Goal: Register for event/course

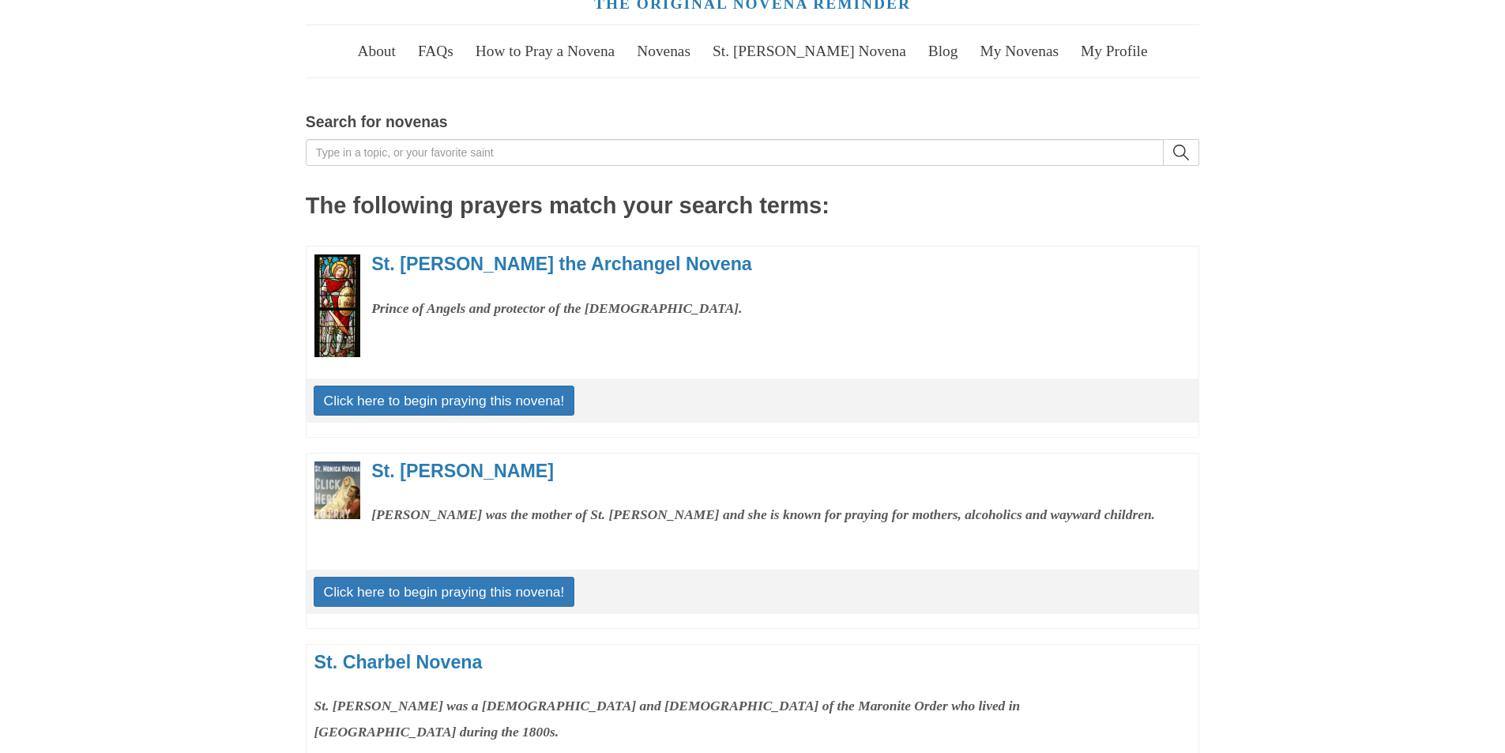
scroll to position [73, 0]
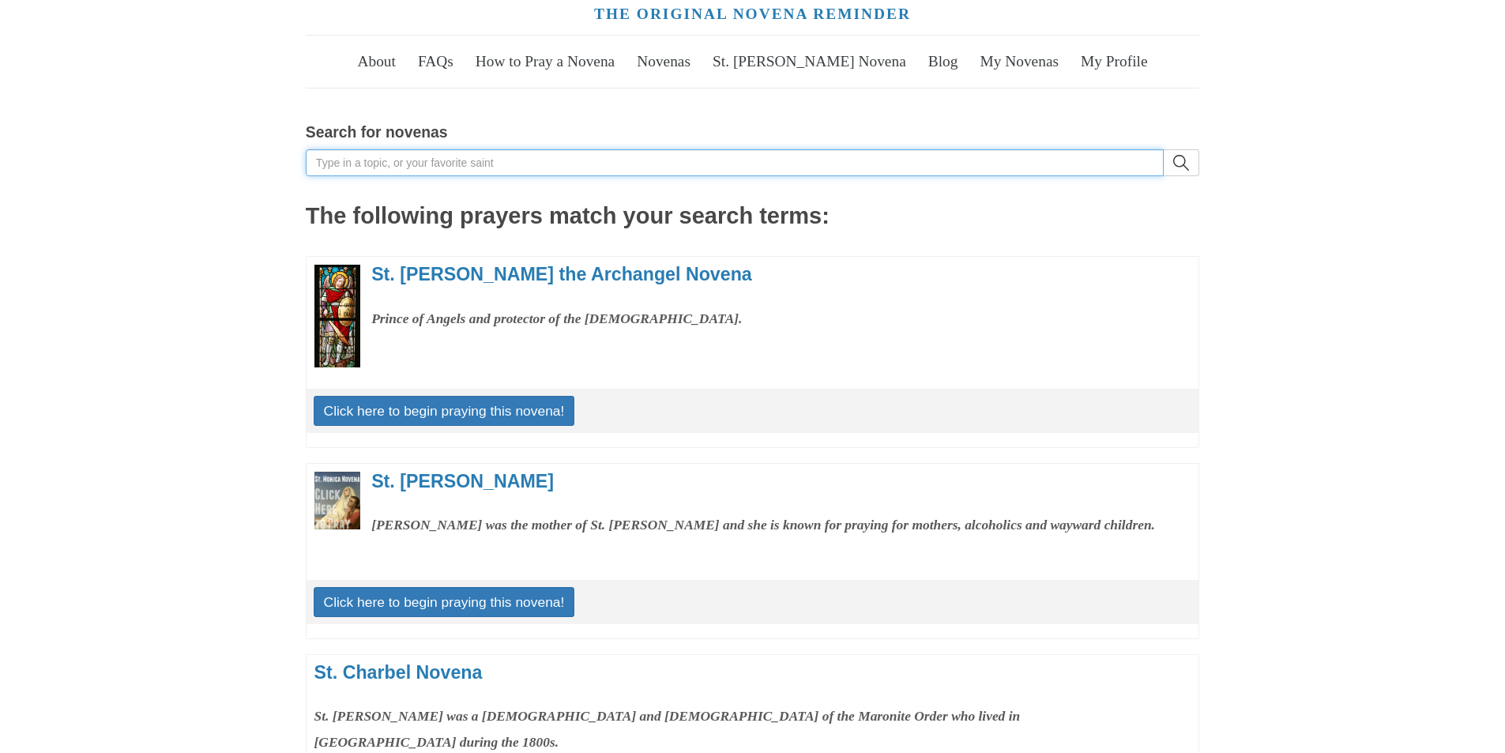
click at [475, 176] on input "Search for novenas" at bounding box center [735, 162] width 858 height 27
type input "st [PERSON_NAME]"
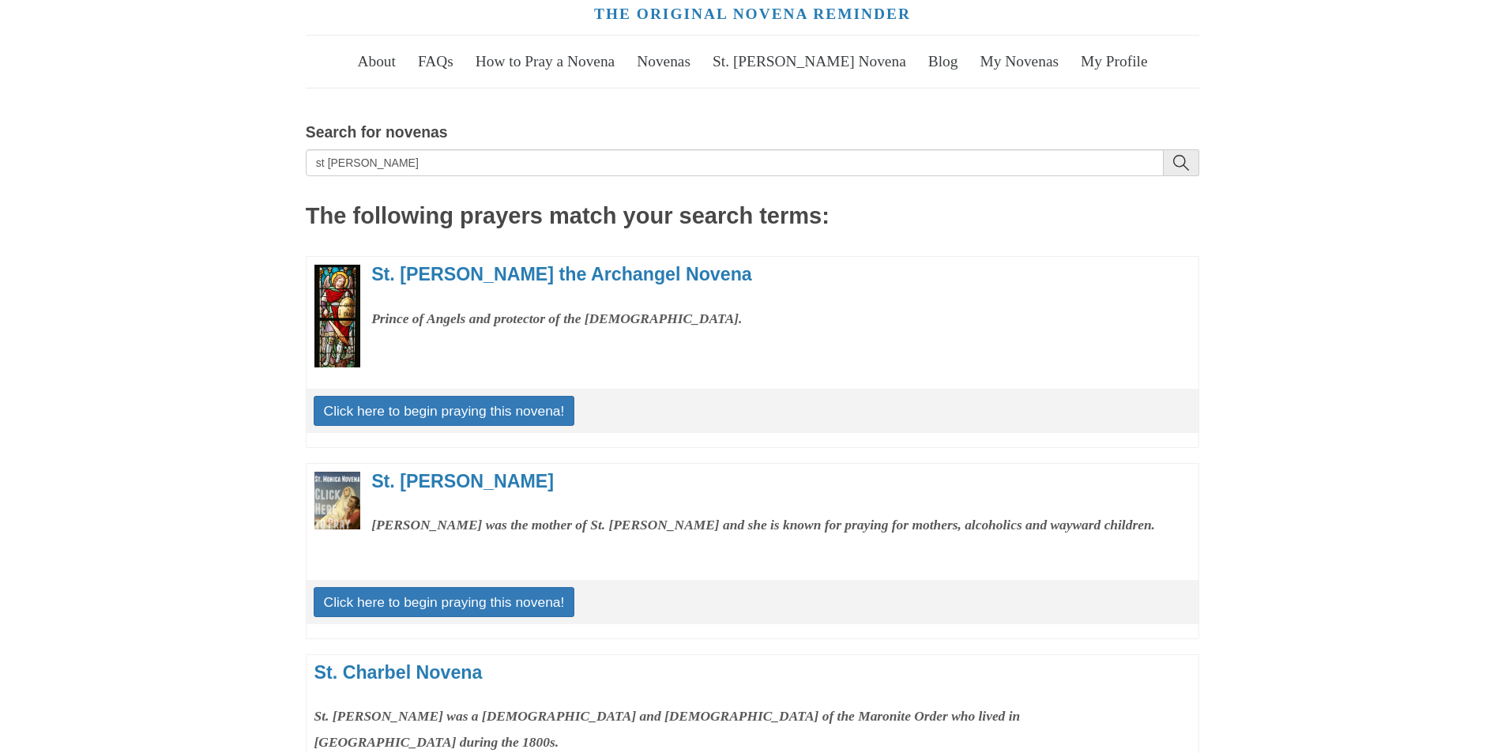
click at [1175, 171] on icon "search" at bounding box center [1182, 163] width 16 height 16
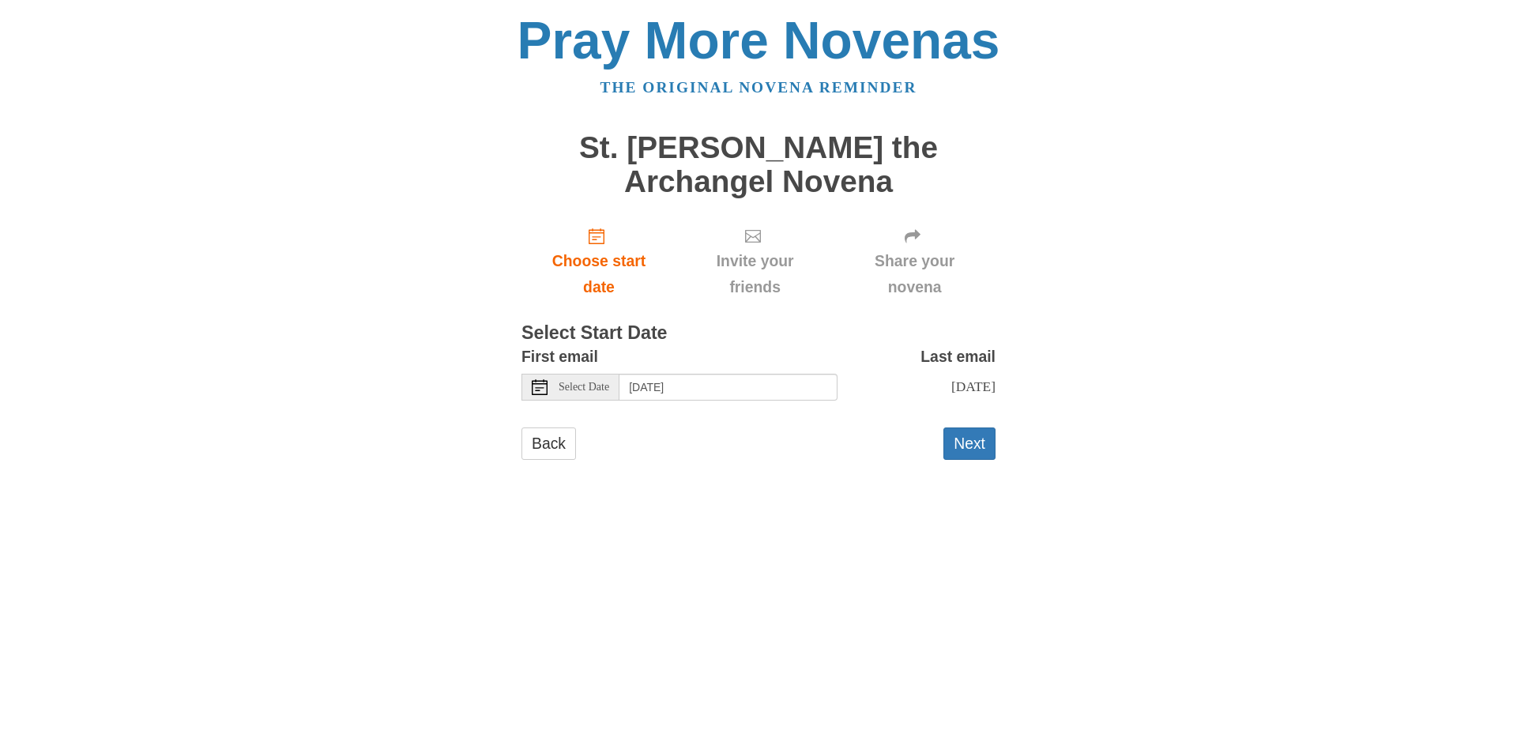
click at [557, 401] on div "Select Date" at bounding box center [571, 387] width 98 height 27
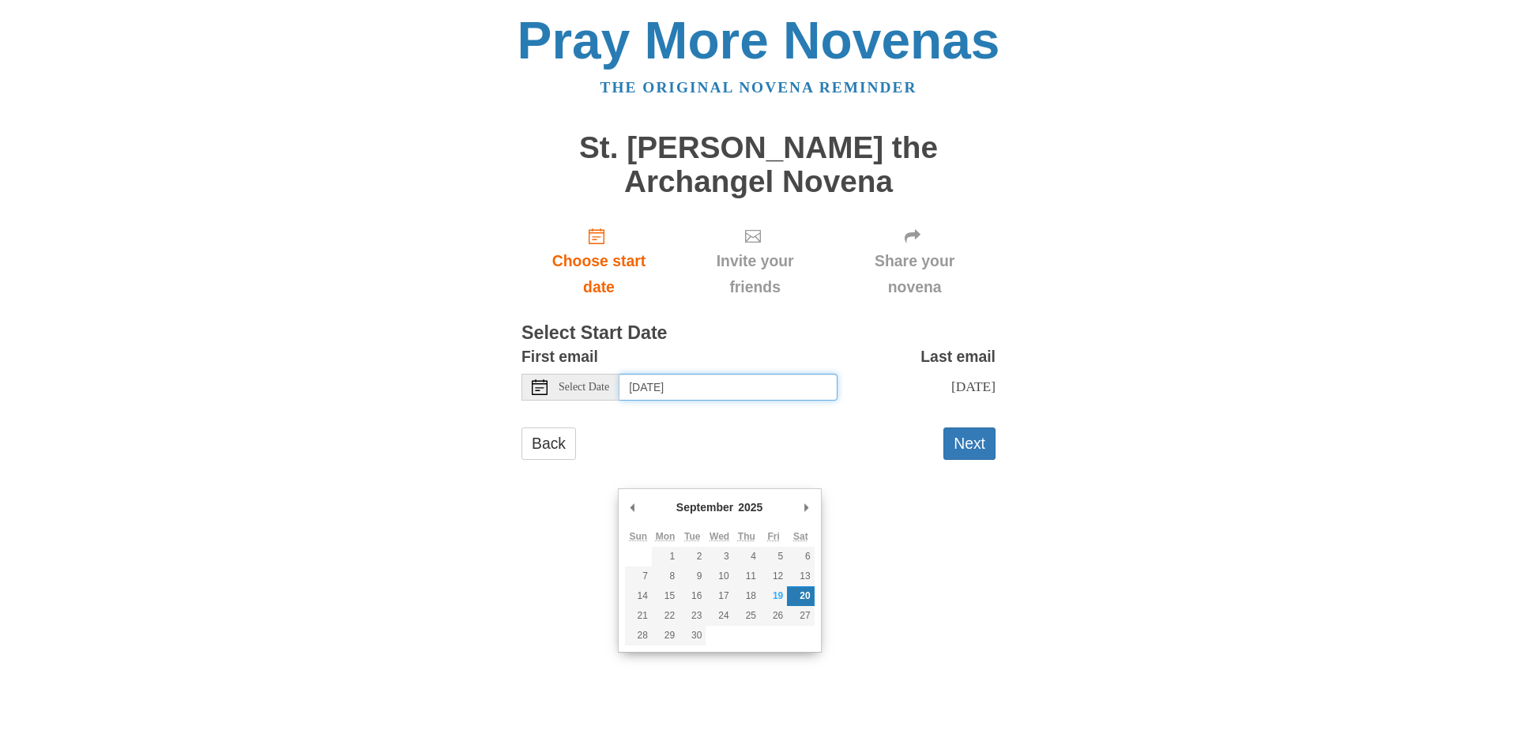
click at [770, 401] on input "[DATE]" at bounding box center [729, 387] width 218 height 27
click at [838, 476] on form "First email Select Date [DATE] Last email [DATE] Selecting [DATE] as the start …" at bounding box center [759, 410] width 474 height 132
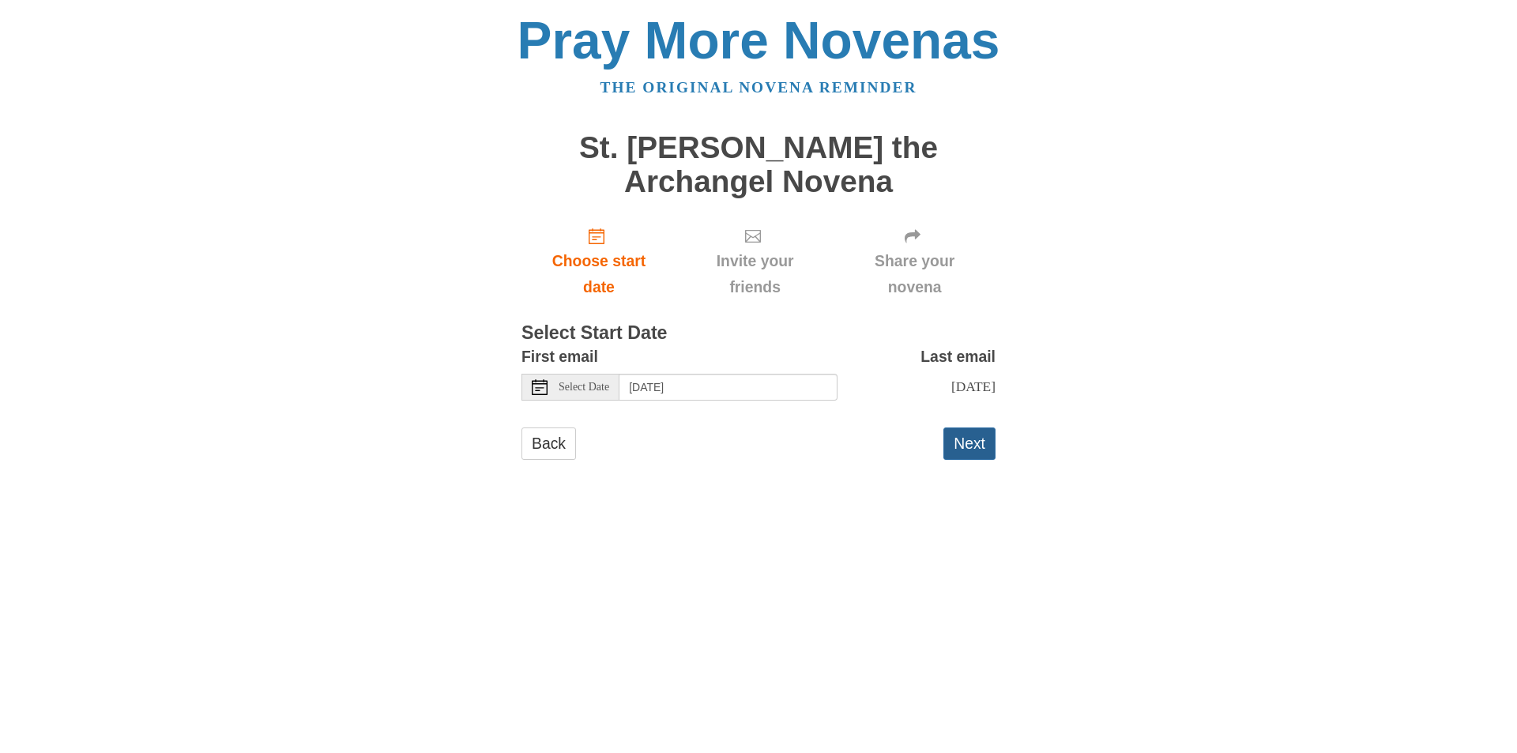
click at [951, 460] on button "Next" at bounding box center [970, 444] width 52 height 32
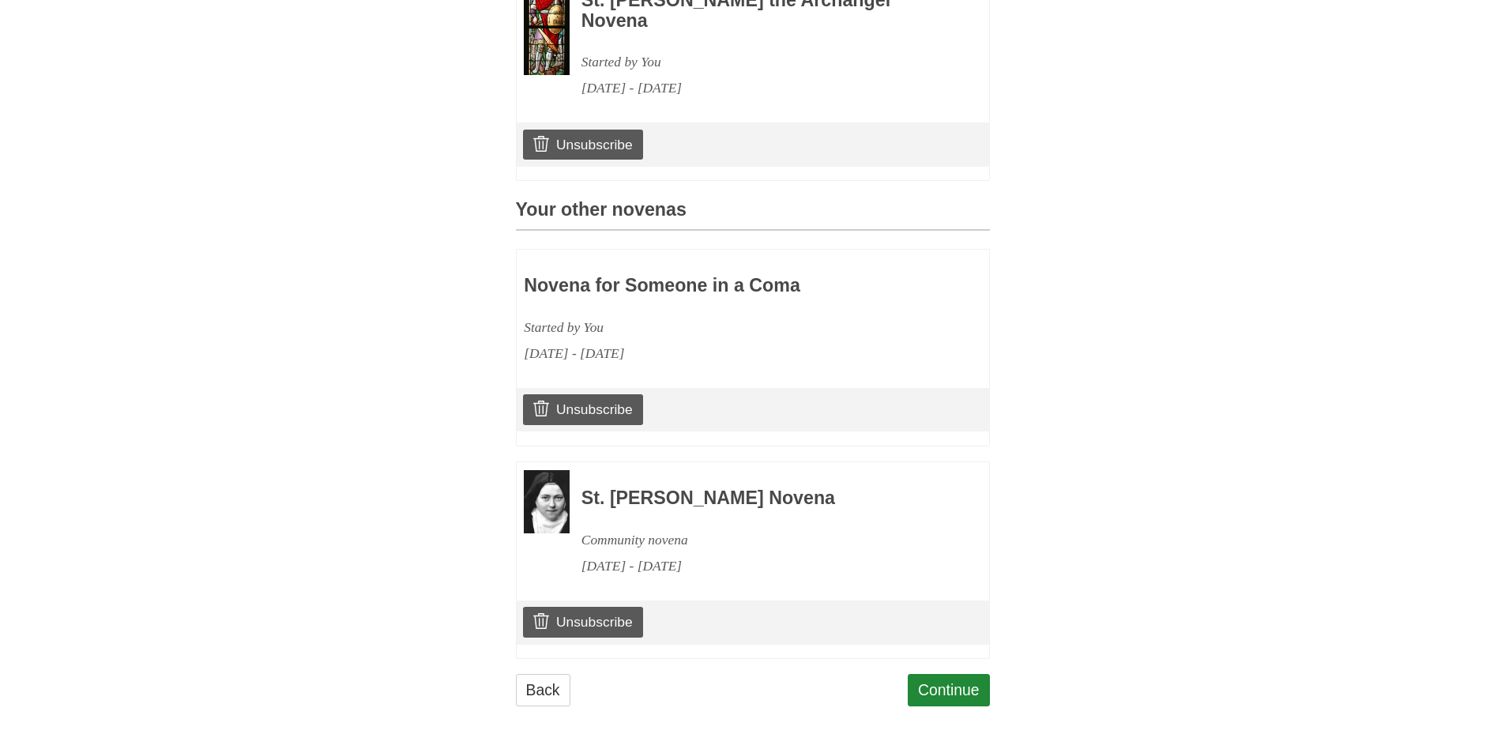
scroll to position [961, 0]
click at [945, 674] on link "Continue" at bounding box center [949, 690] width 82 height 32
